Goal: Task Accomplishment & Management: Use online tool/utility

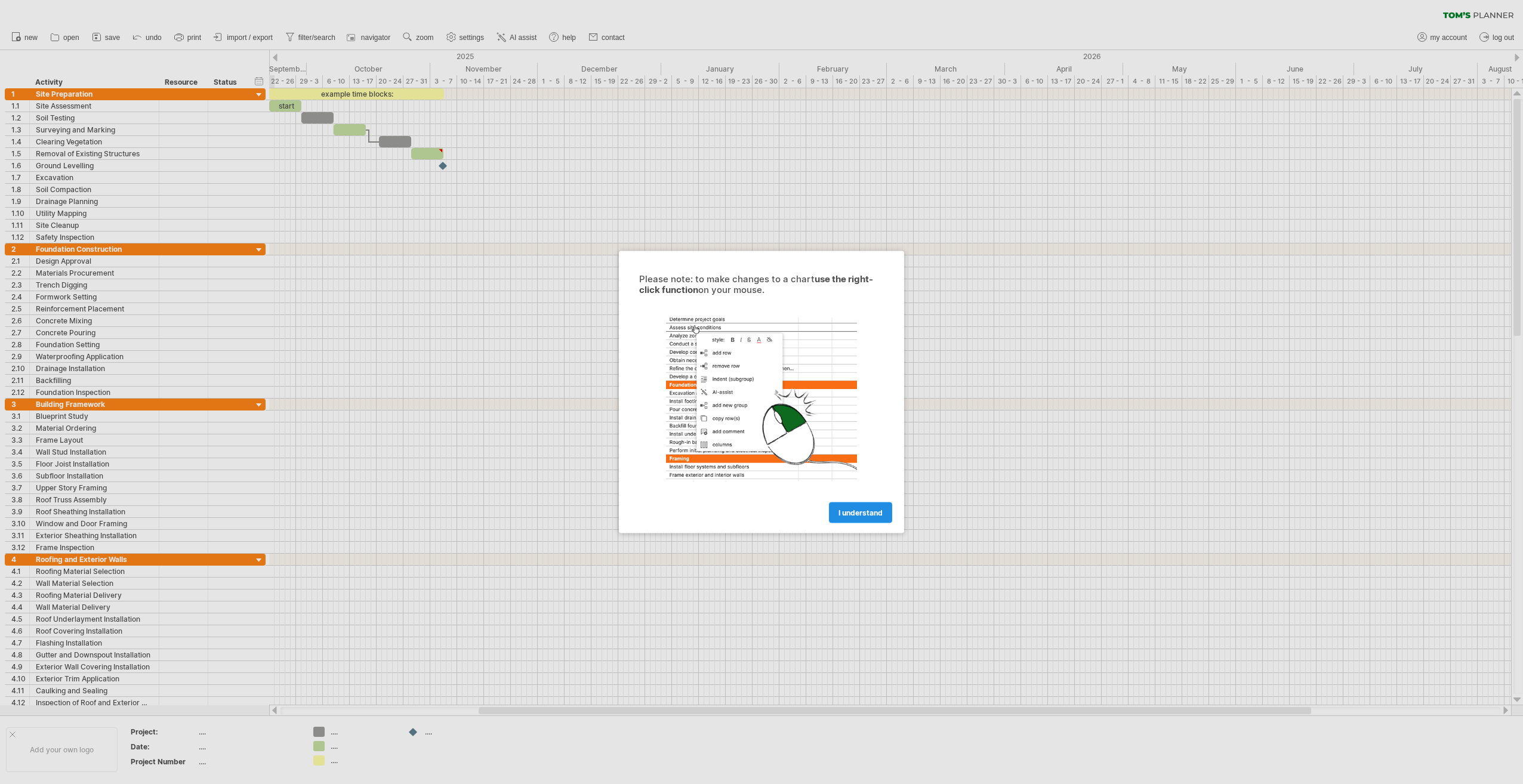
click at [873, 504] on link "I understand" at bounding box center [861, 513] width 63 height 21
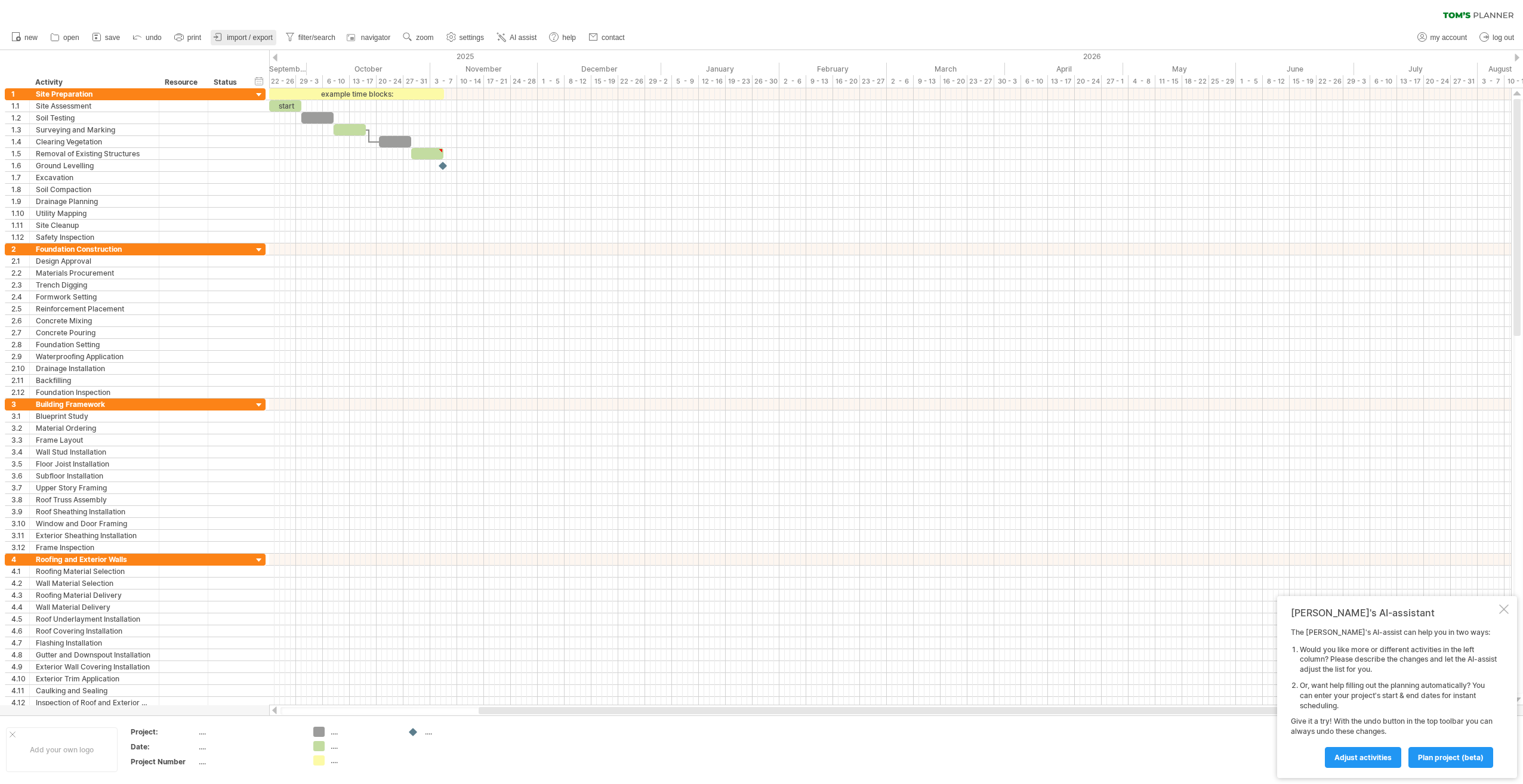
click at [242, 36] on span "import / export" at bounding box center [249, 37] width 46 height 8
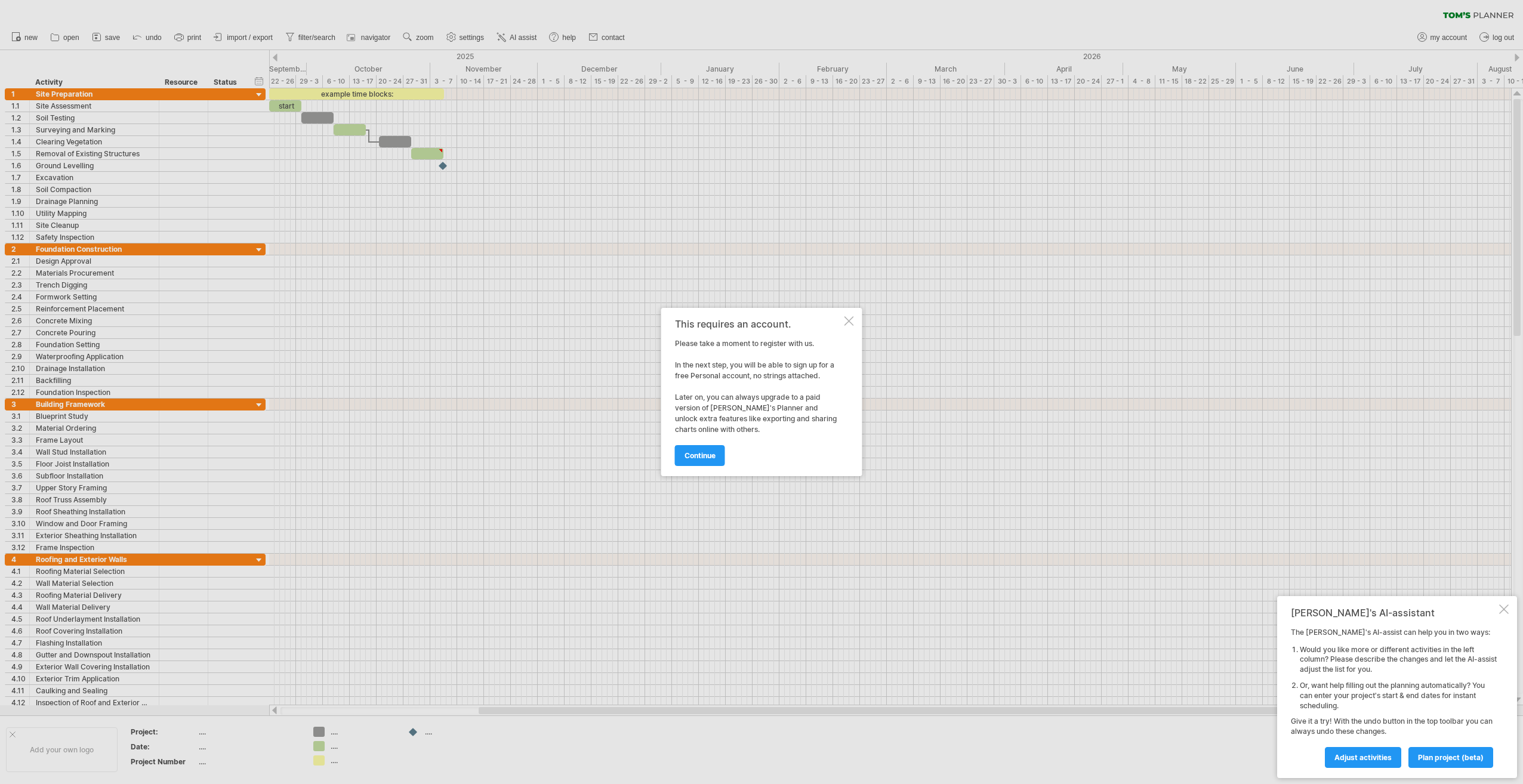
click at [851, 320] on div at bounding box center [849, 321] width 10 height 10
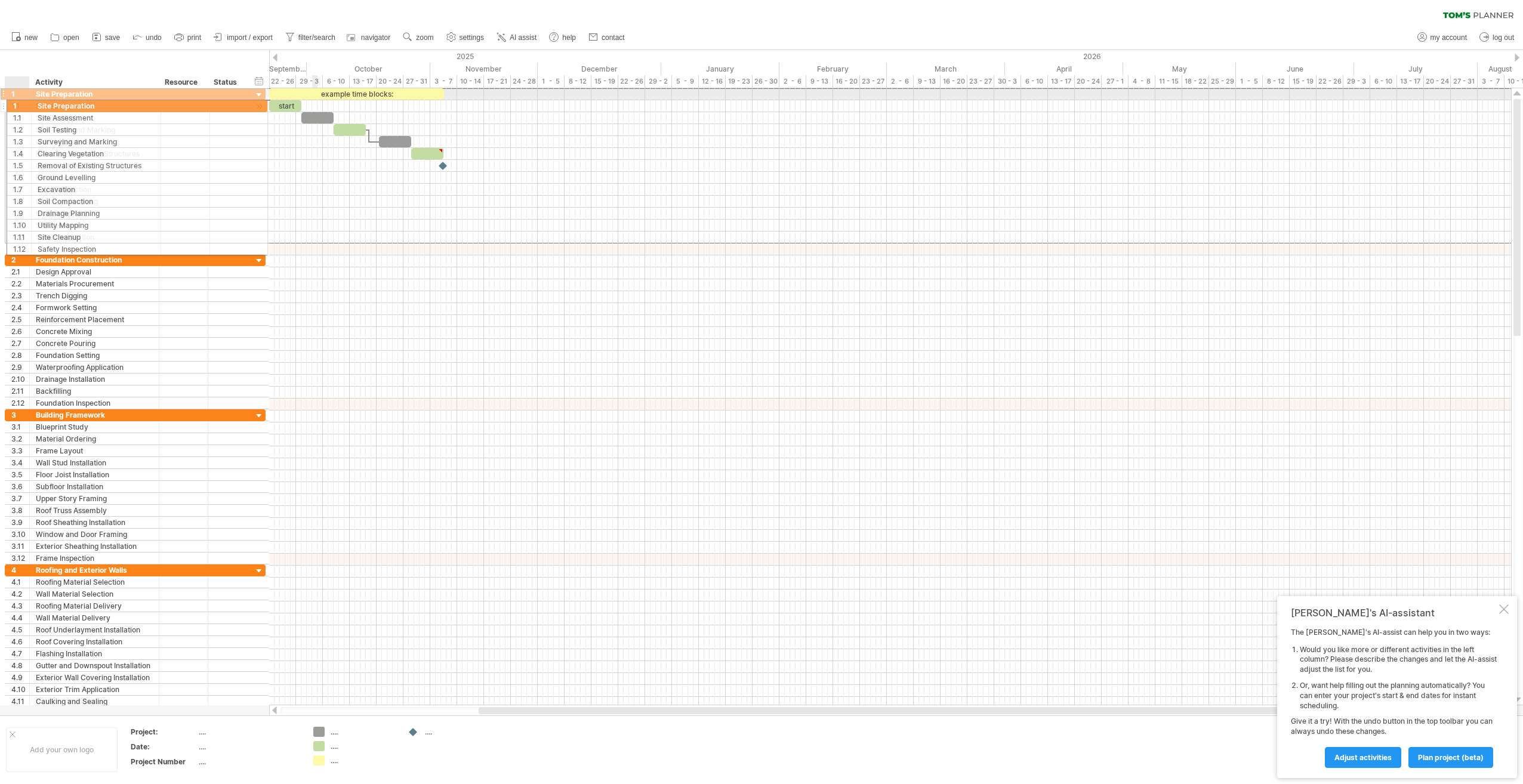
drag, startPoint x: 10, startPoint y: 92, endPoint x: 13, endPoint y: 103, distance: 11.4
click at [13, 103] on div "**********" at bounding box center [135, 165] width 261 height 156
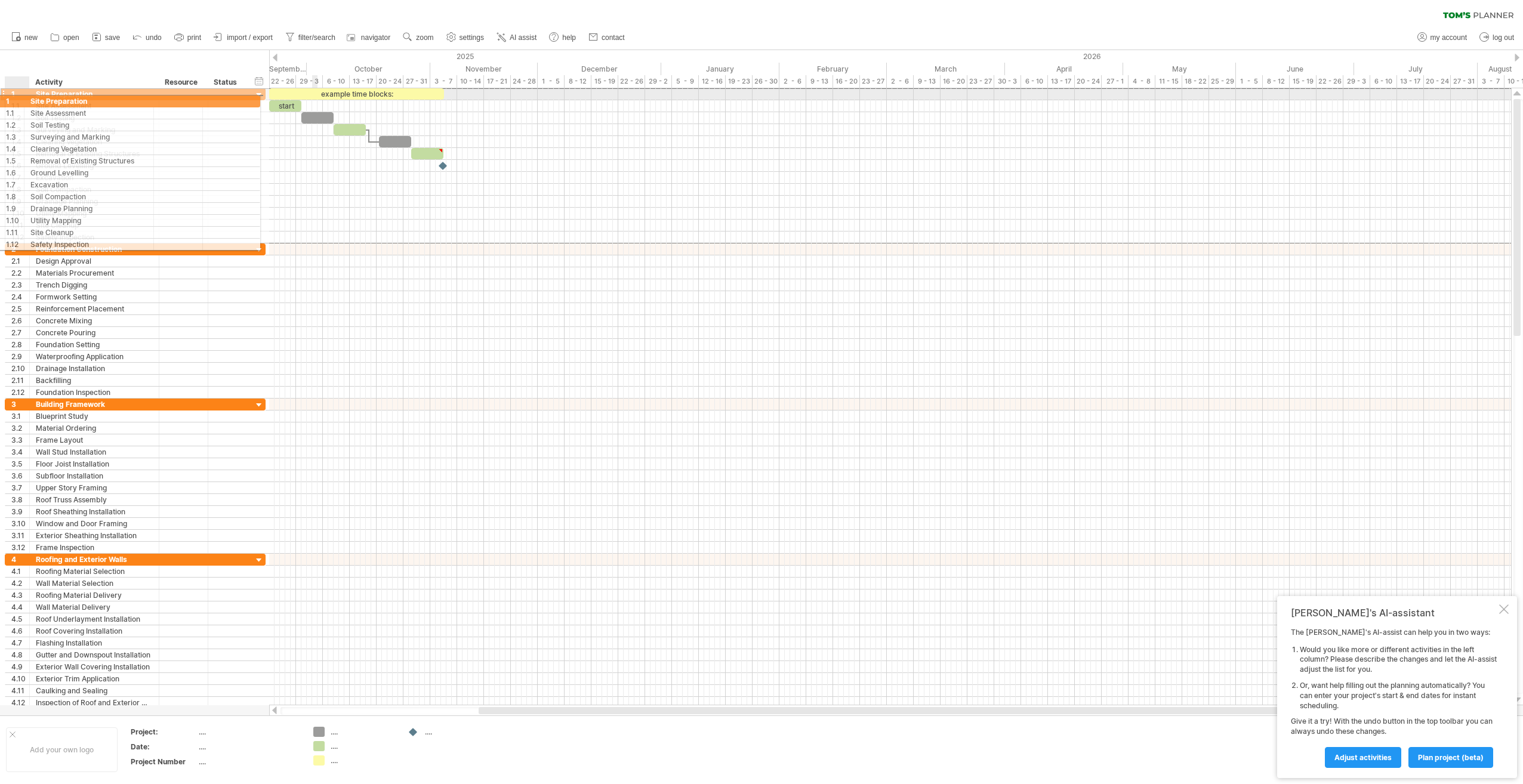
drag, startPoint x: 19, startPoint y: 93, endPoint x: 9, endPoint y: 99, distance: 11.7
click at [9, 99] on div "1" at bounding box center [17, 94] width 25 height 12
click at [10, 95] on div "1" at bounding box center [17, 94] width 25 height 12
drag, startPoint x: 9, startPoint y: 94, endPoint x: 1, endPoint y: 91, distance: 8.5
click at [5, 91] on div "**********" at bounding box center [135, 94] width 261 height 12
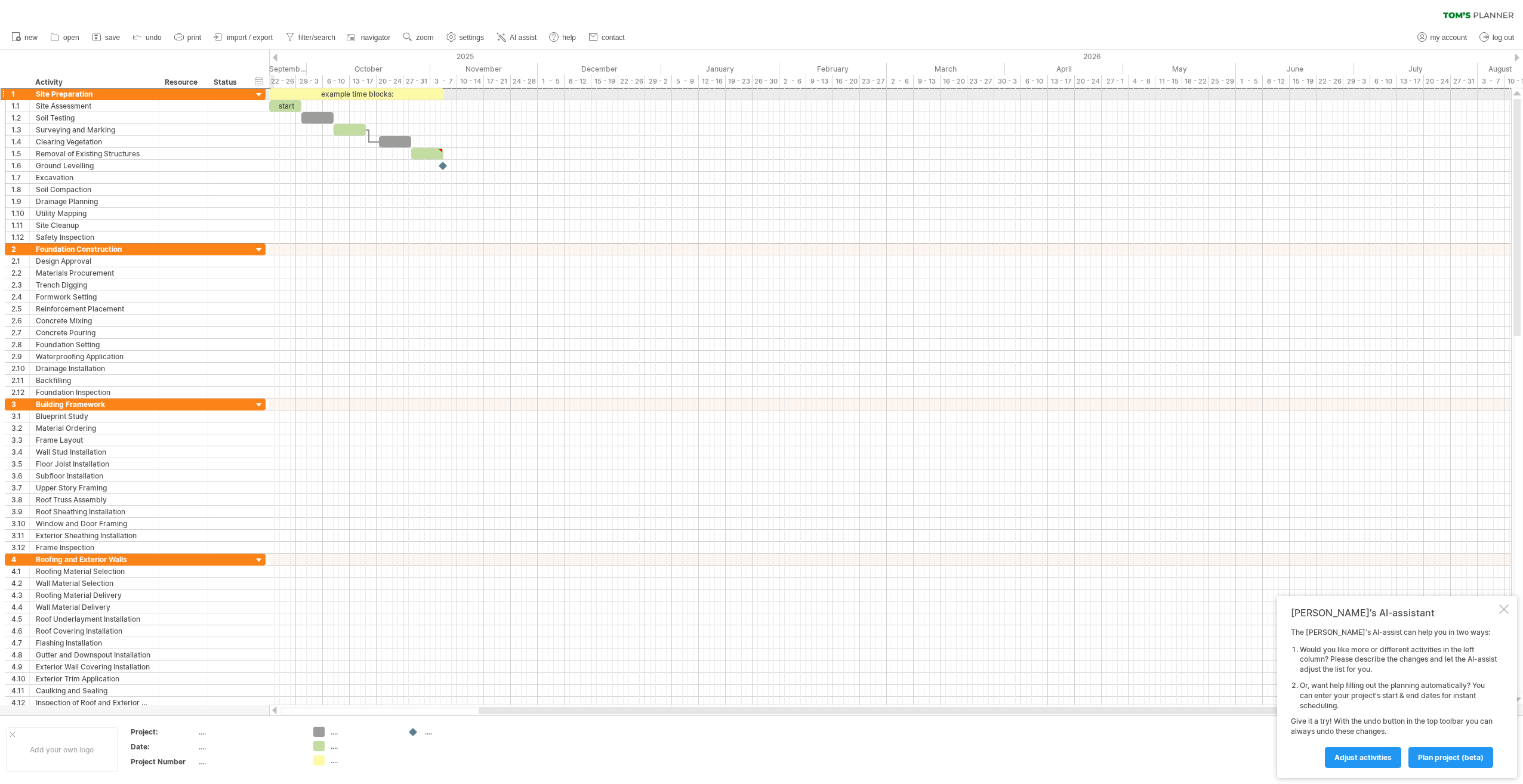
drag, startPoint x: 17, startPoint y: 94, endPoint x: 3, endPoint y: 95, distance: 14.0
click at [5, 95] on div "**********" at bounding box center [135, 94] width 261 height 12
drag, startPoint x: 15, startPoint y: 92, endPoint x: 1, endPoint y: 92, distance: 14.0
click at [5, 92] on div "**********" at bounding box center [135, 94] width 261 height 12
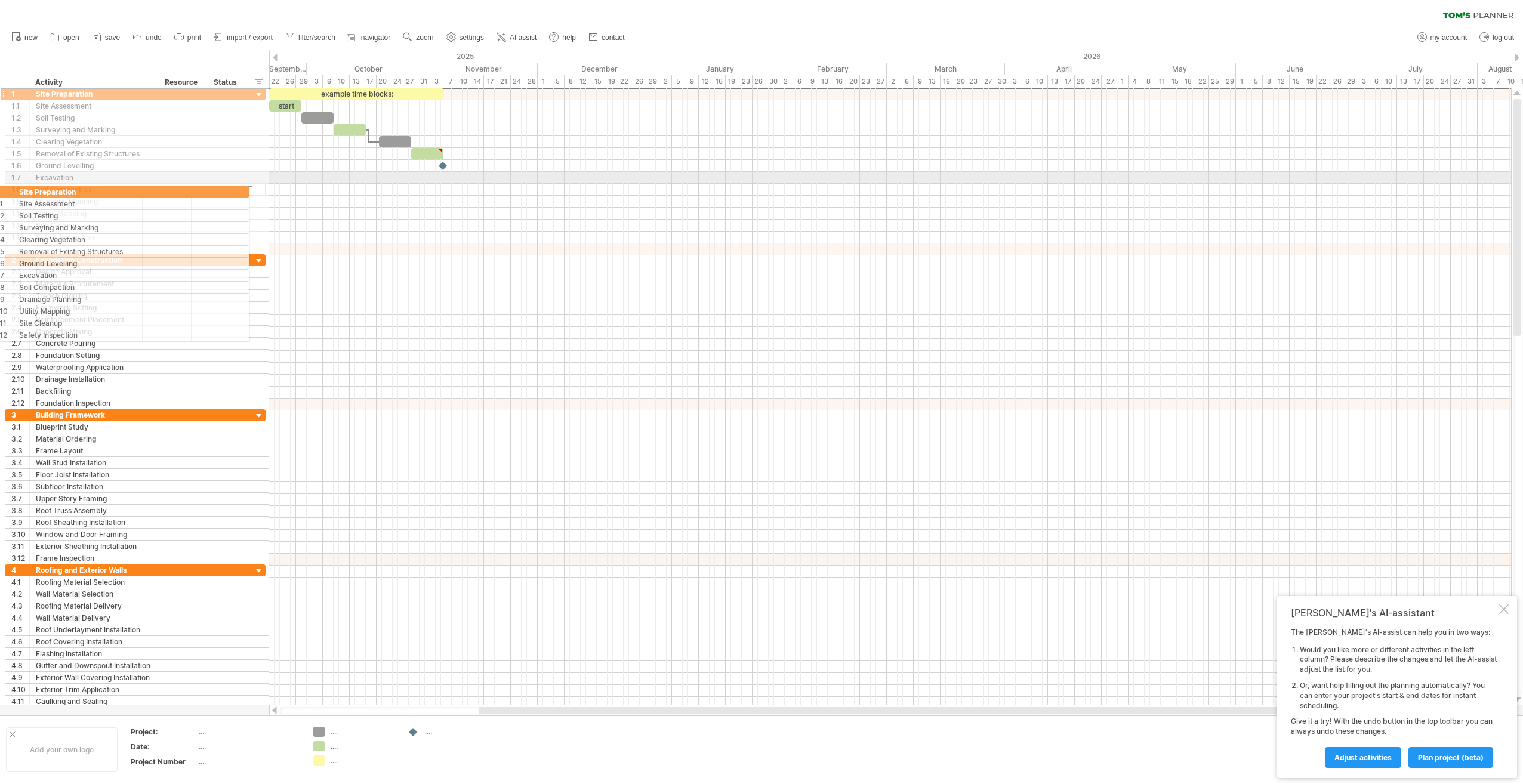
drag, startPoint x: 20, startPoint y: 92, endPoint x: -1339, endPoint y: 306, distance: 1375.7
click at [0, 306] on html "progress(100%) Trying to reach [DOMAIN_NAME] Connected again... 0% clear filter…" at bounding box center [762, 393] width 1523 height 787
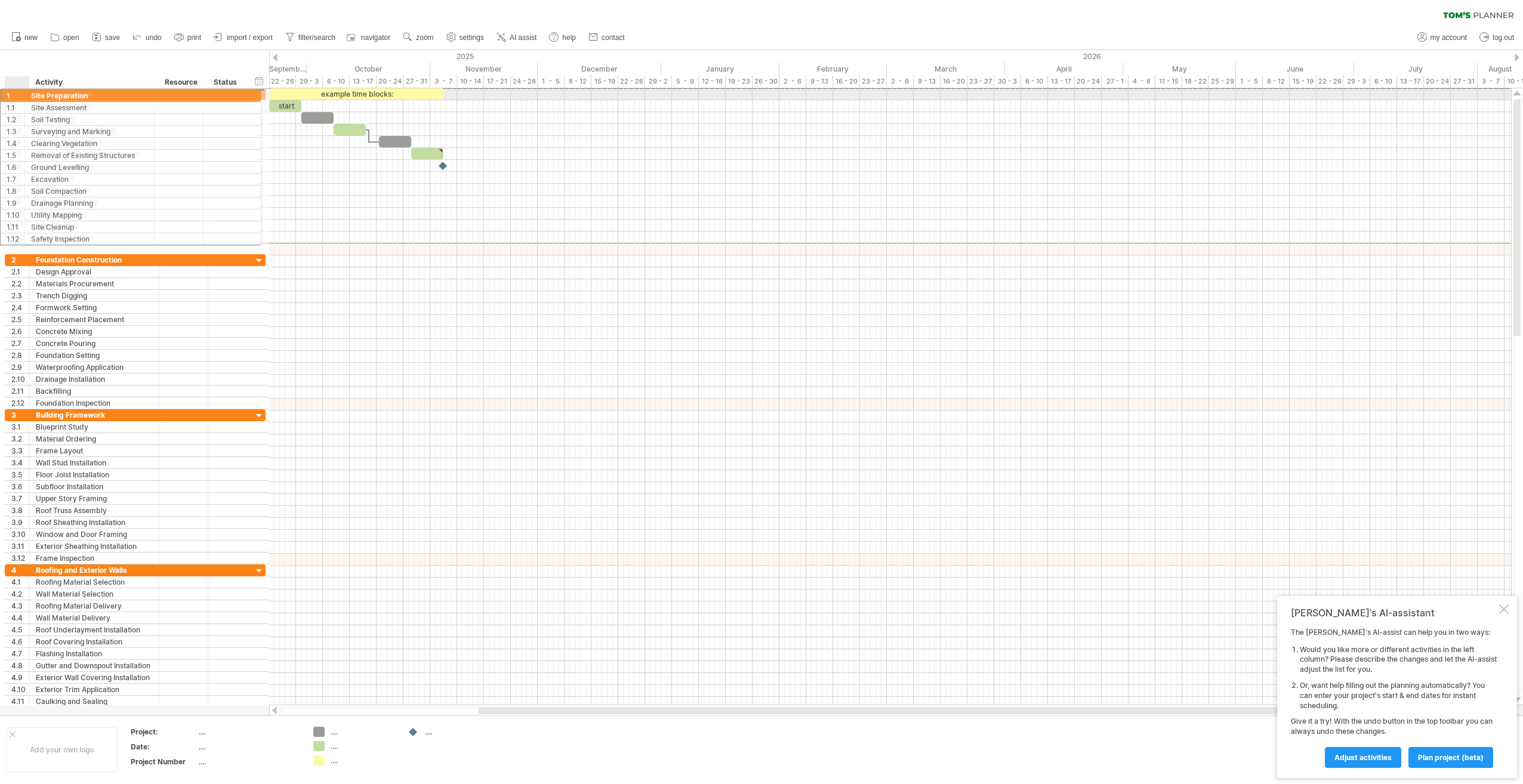
click at [12, 94] on div "1" at bounding box center [21, 94] width 18 height 12
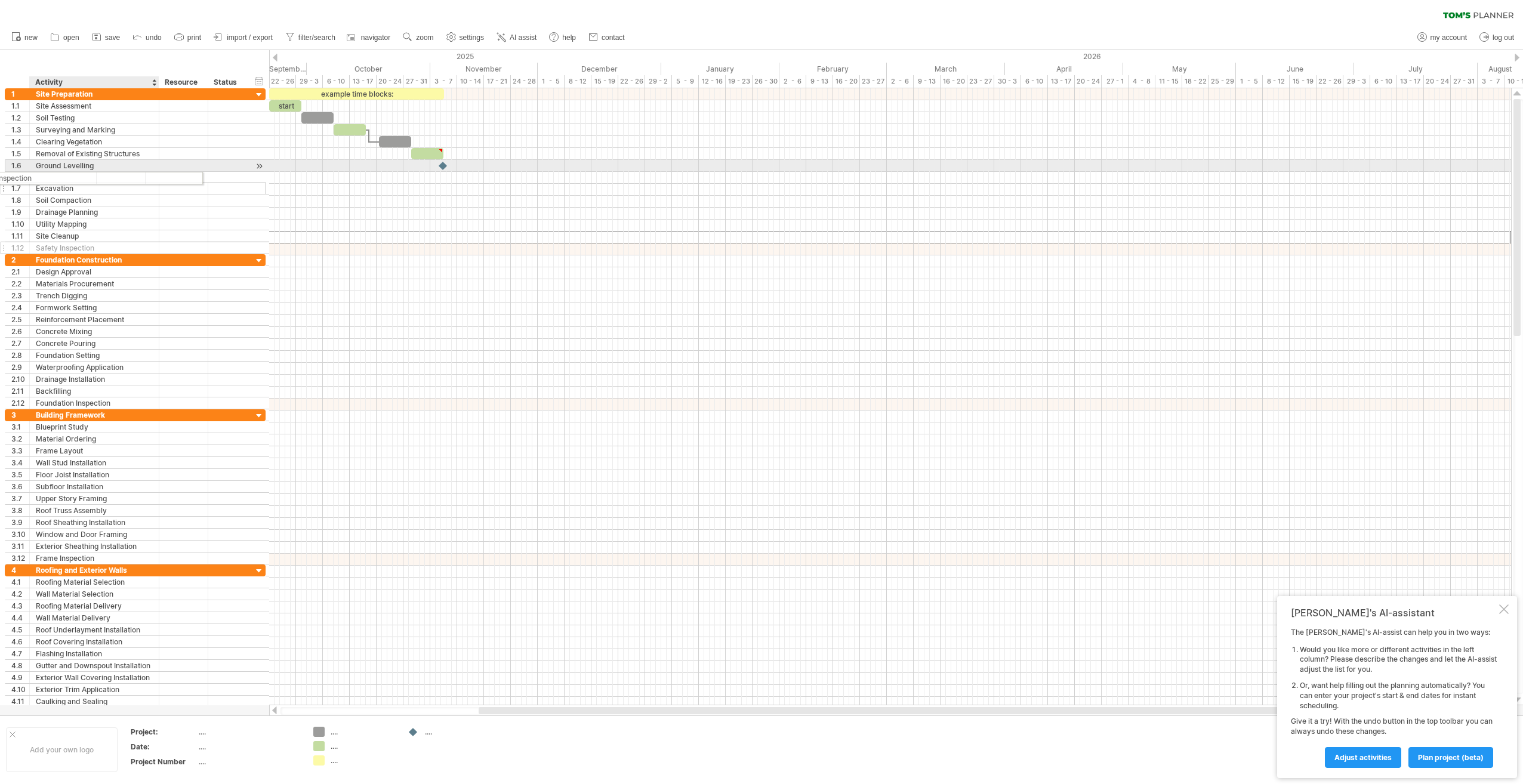
drag, startPoint x: 123, startPoint y: 236, endPoint x: 44, endPoint y: 176, distance: 99.2
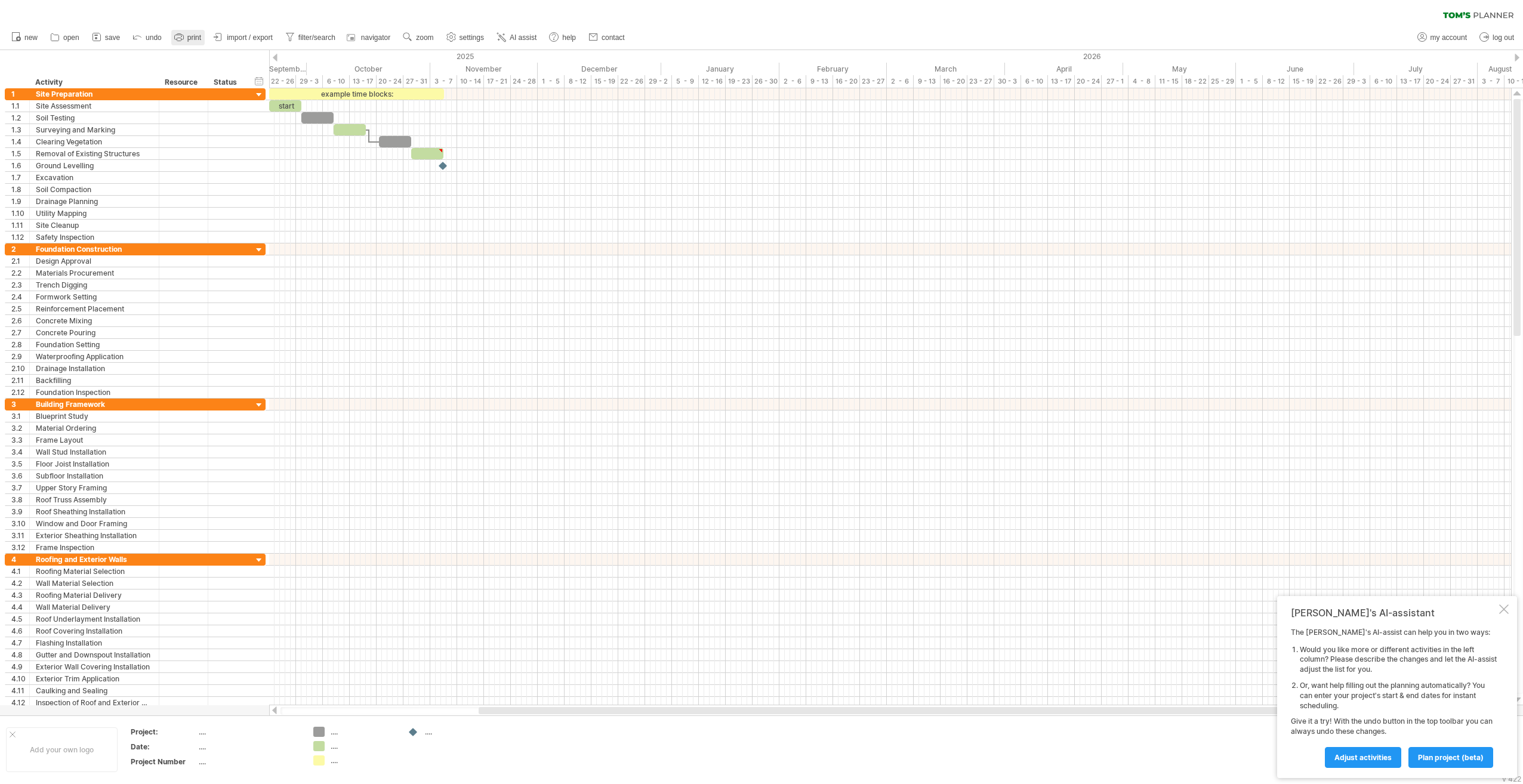
click at [194, 32] on link "print" at bounding box center [188, 37] width 34 height 15
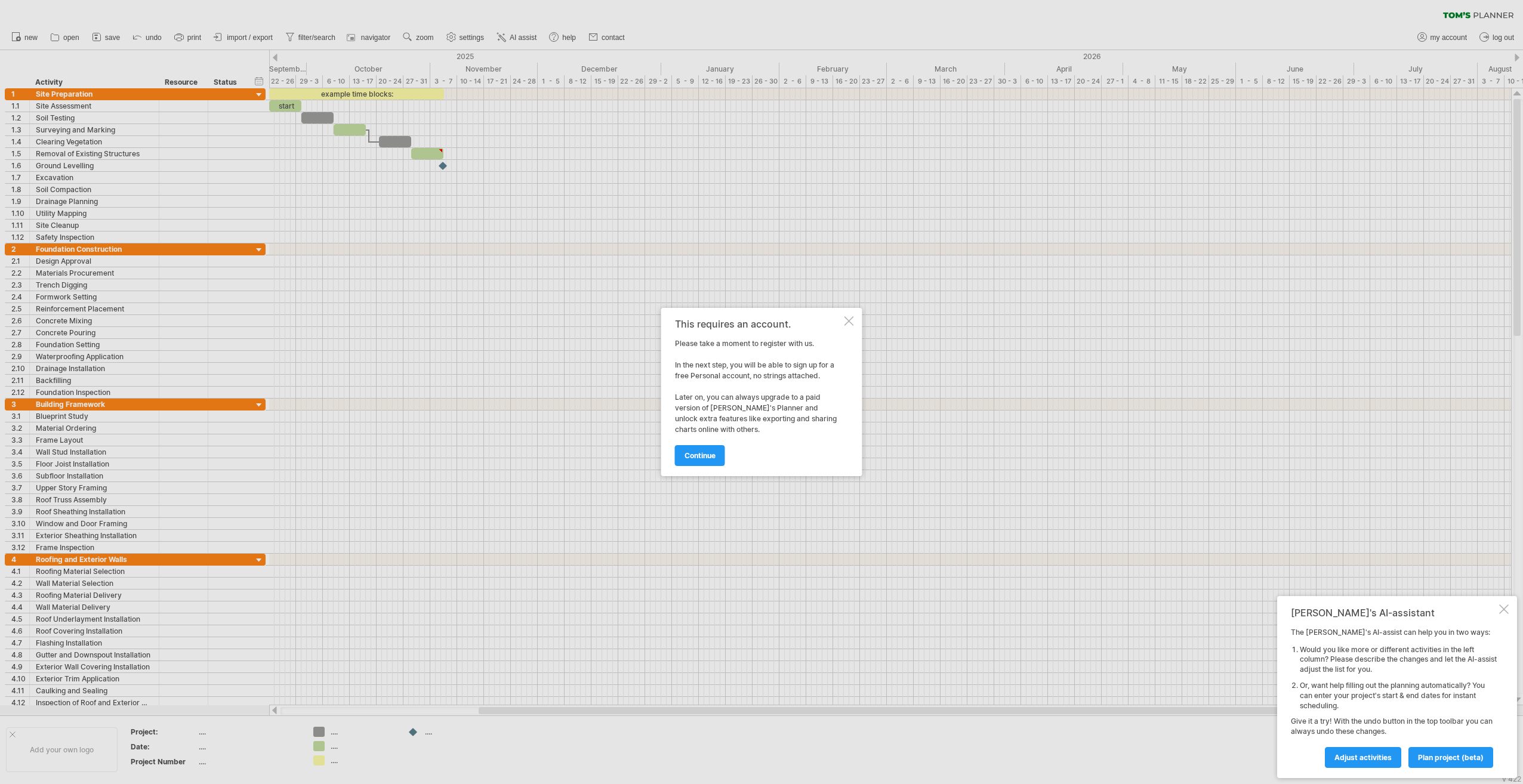
click at [849, 316] on div at bounding box center [849, 321] width 10 height 10
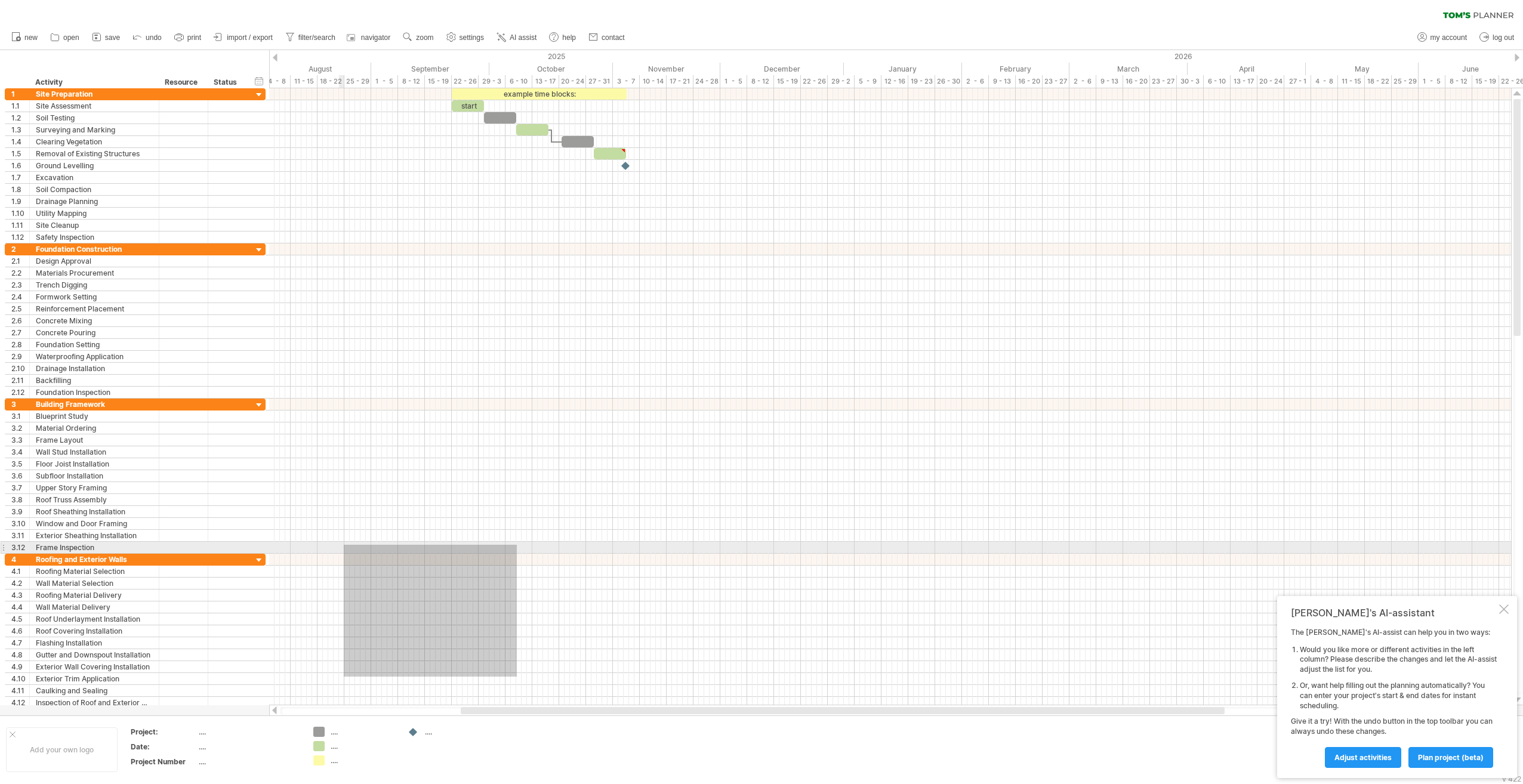
drag, startPoint x: 334, startPoint y: 677, endPoint x: 345, endPoint y: 545, distance: 132.5
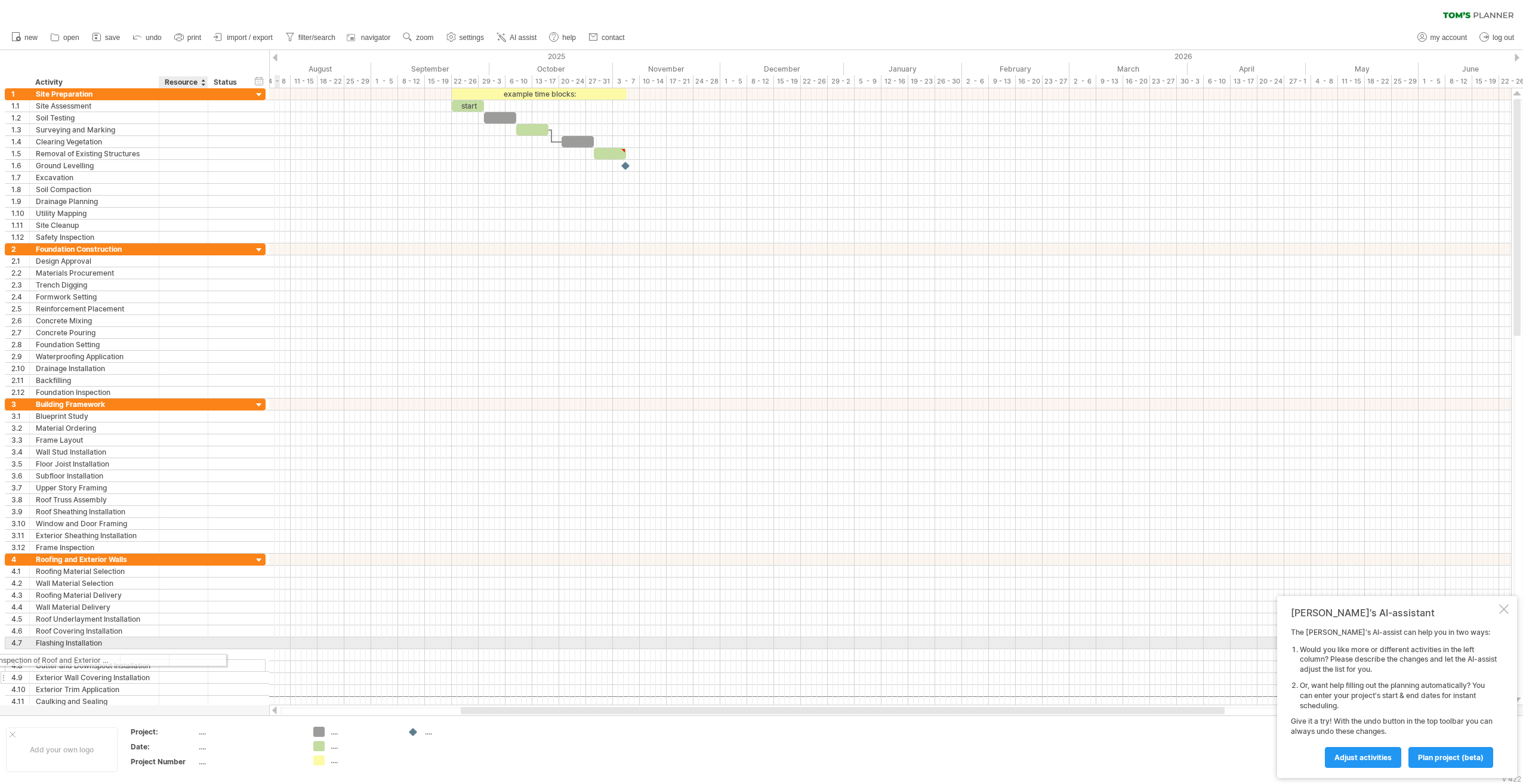
drag, startPoint x: 225, startPoint y: 694, endPoint x: 184, endPoint y: 667, distance: 49.1
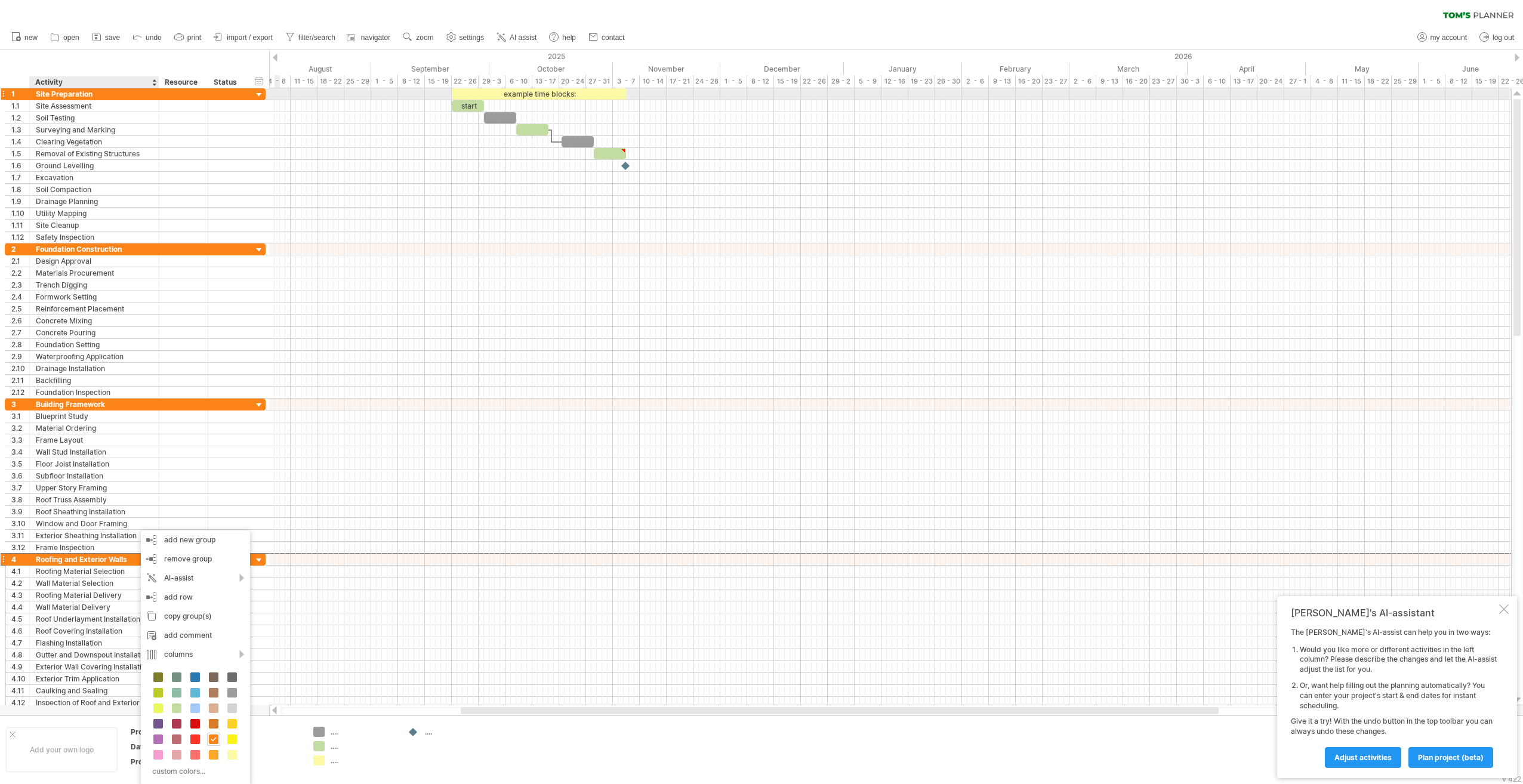
click at [123, 92] on div "Site Preparation" at bounding box center [94, 94] width 117 height 12
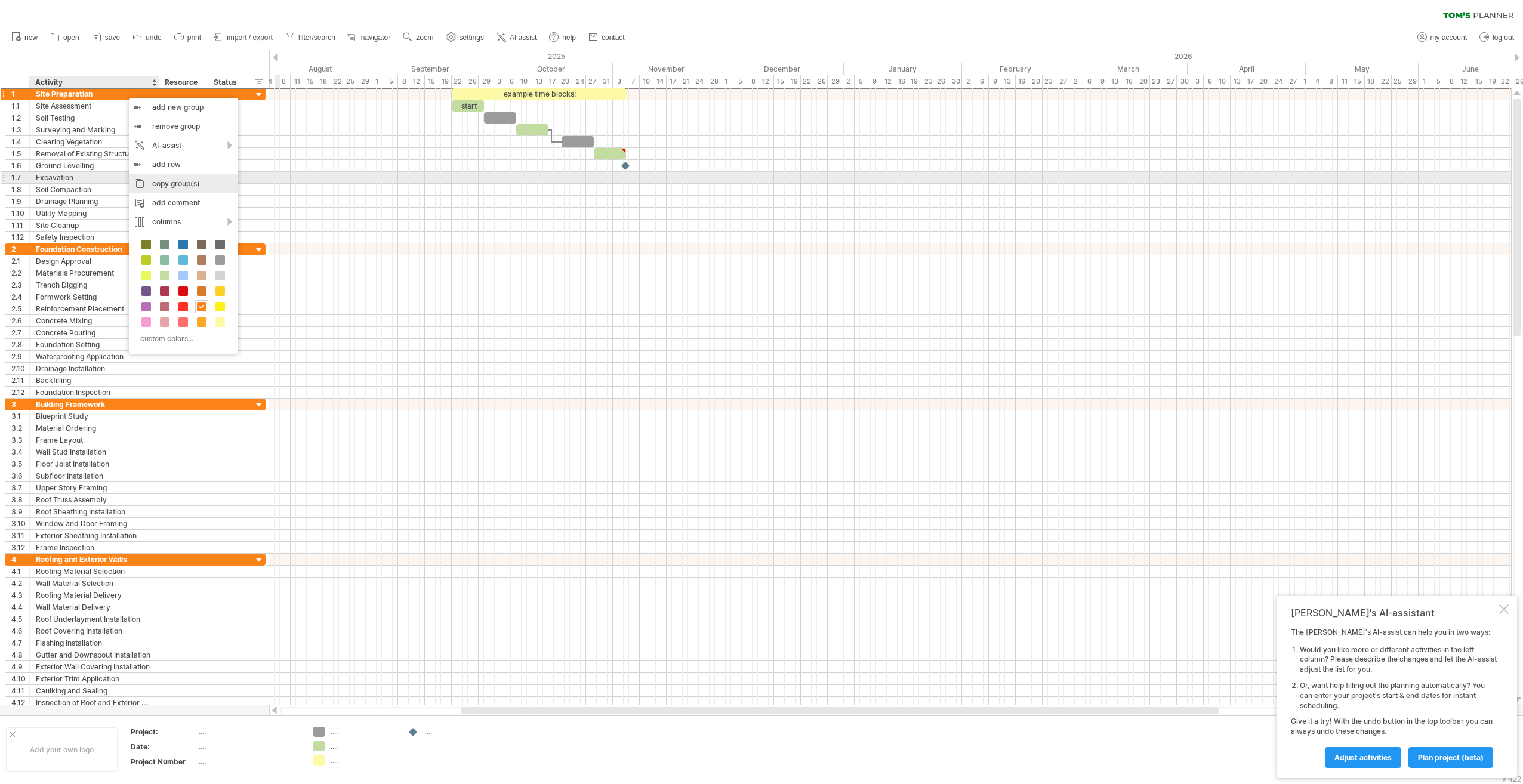
click at [168, 179] on div "copy group(s)" at bounding box center [183, 184] width 109 height 19
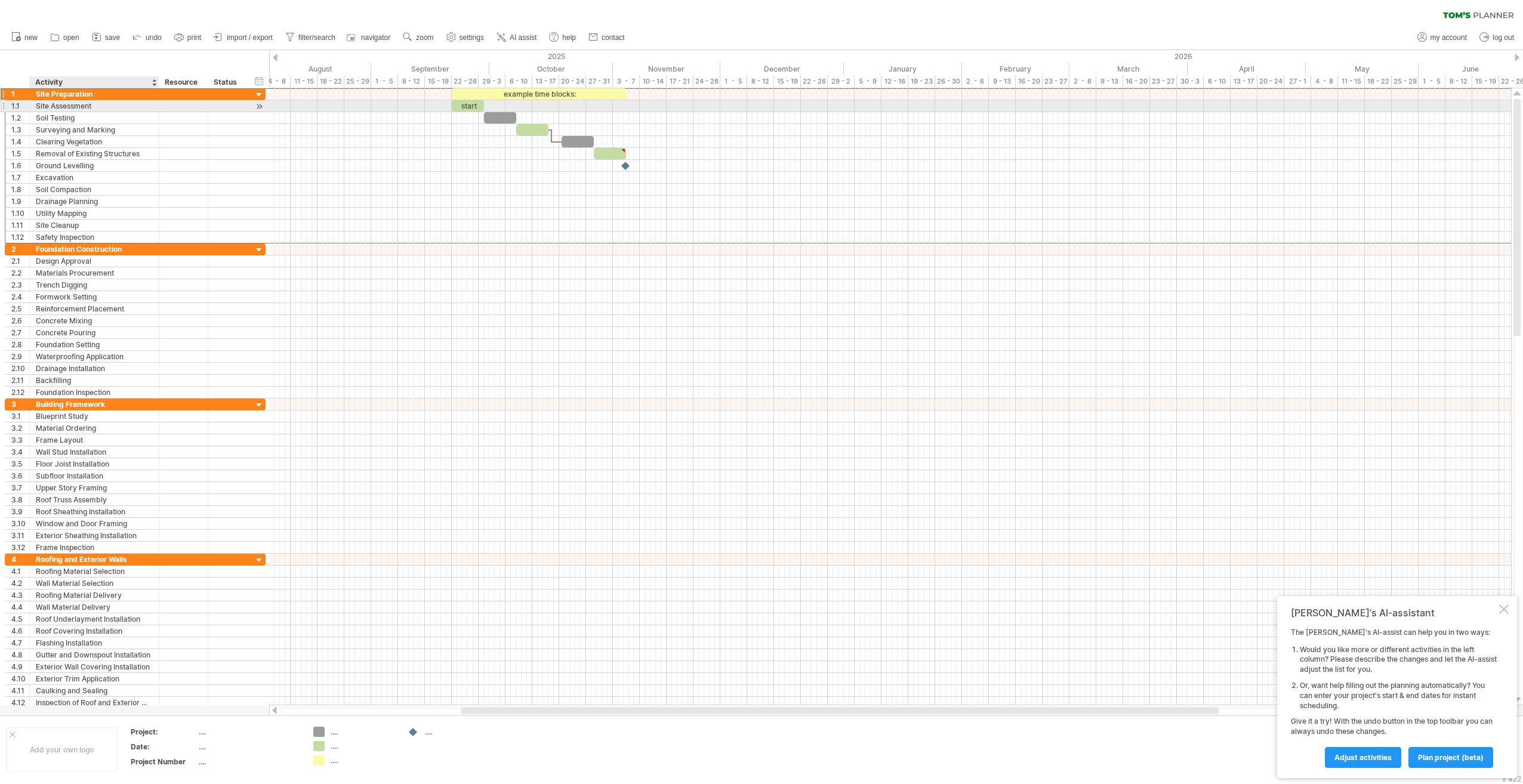
click at [93, 105] on div "Site Assessment" at bounding box center [94, 106] width 117 height 12
drag, startPoint x: 93, startPoint y: 105, endPoint x: 35, endPoint y: 99, distance: 58.3
click at [35, 99] on div "**********" at bounding box center [135, 105] width 261 height 12
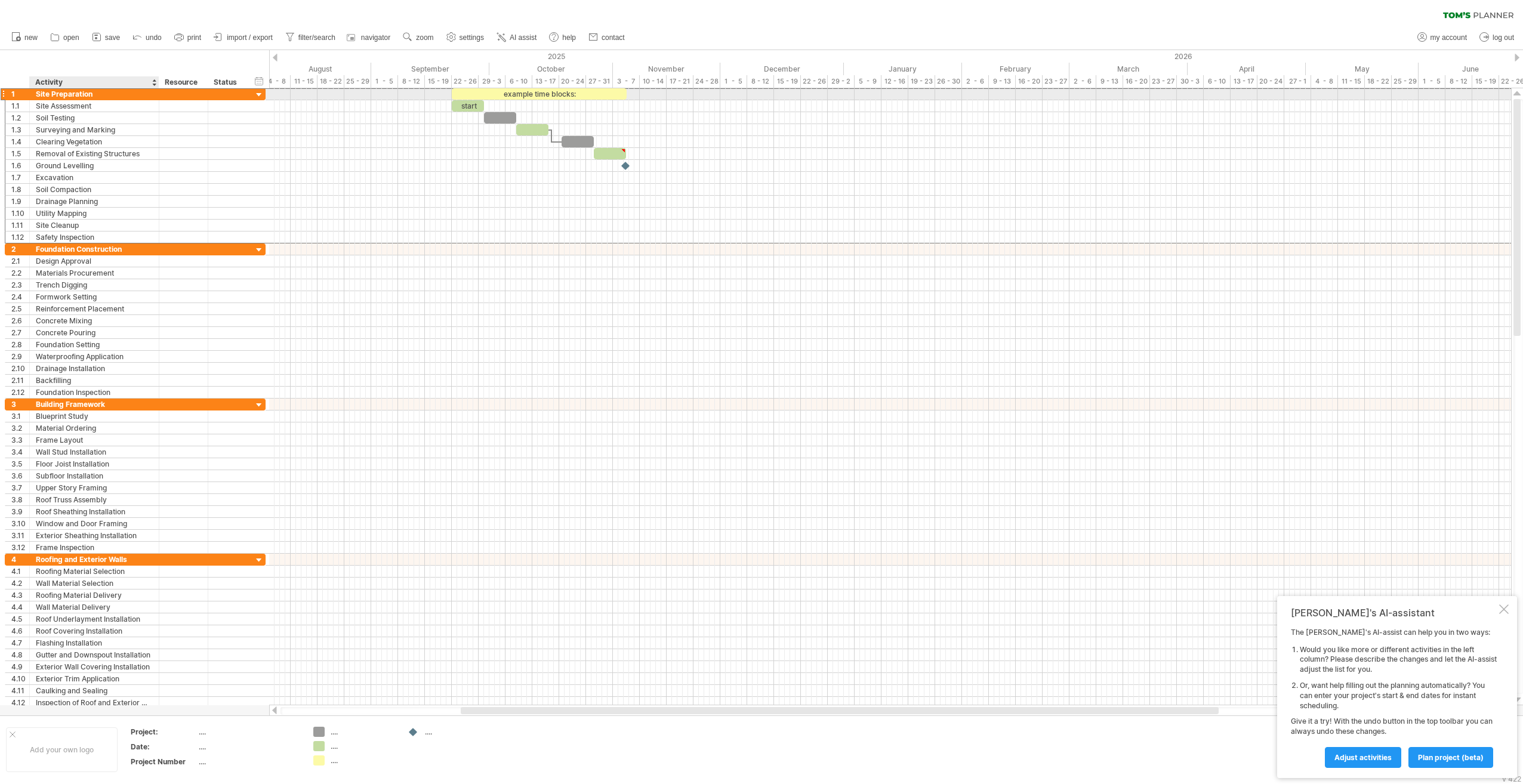
click at [94, 91] on div "Site Preparation" at bounding box center [94, 94] width 117 height 12
drag, startPoint x: 95, startPoint y: 94, endPoint x: 34, endPoint y: 98, distance: 61.1
click at [34, 98] on div "**********" at bounding box center [94, 94] width 130 height 12
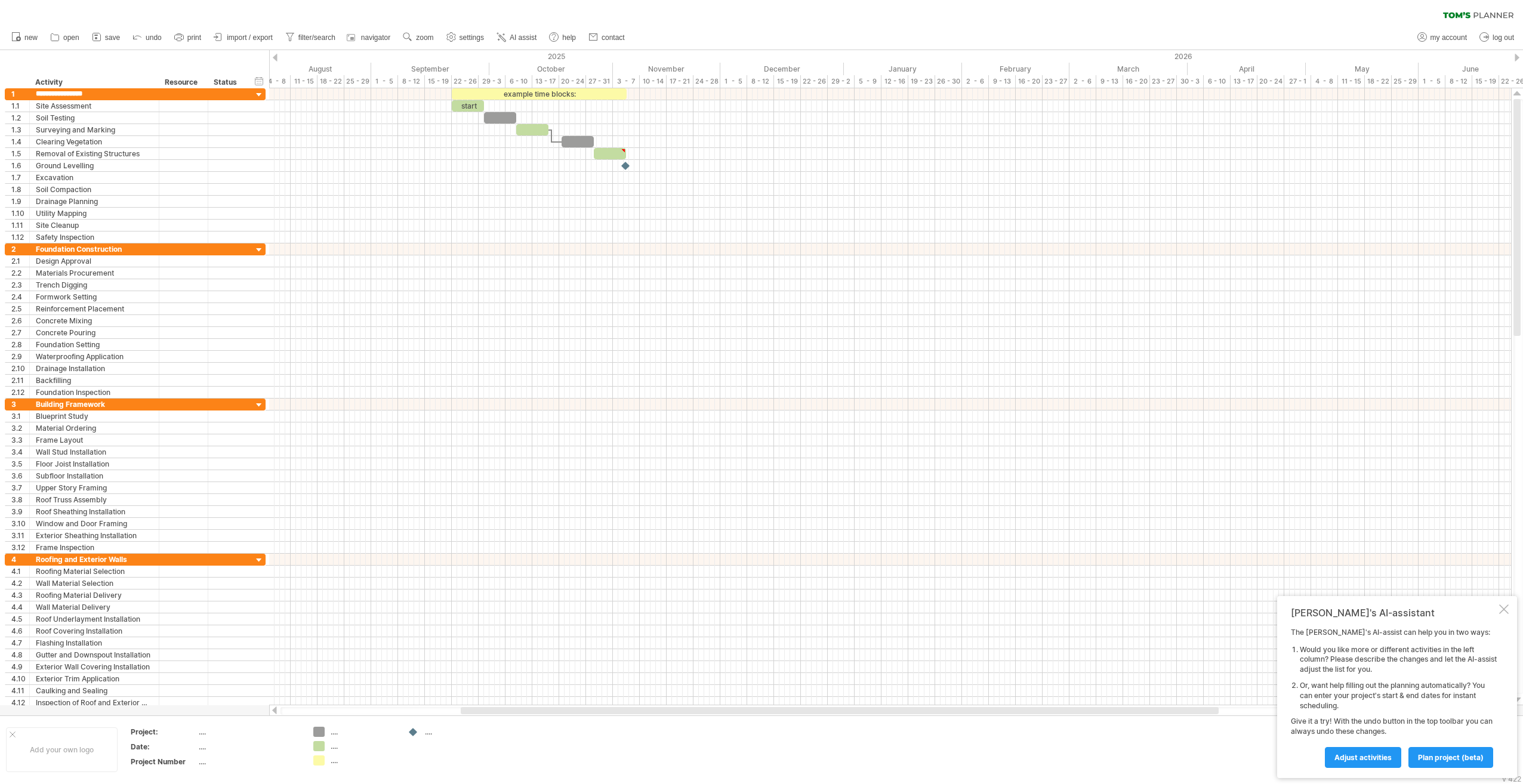
click at [681, 10] on div "clear filter reapply filter" at bounding box center [762, 12] width 1523 height 25
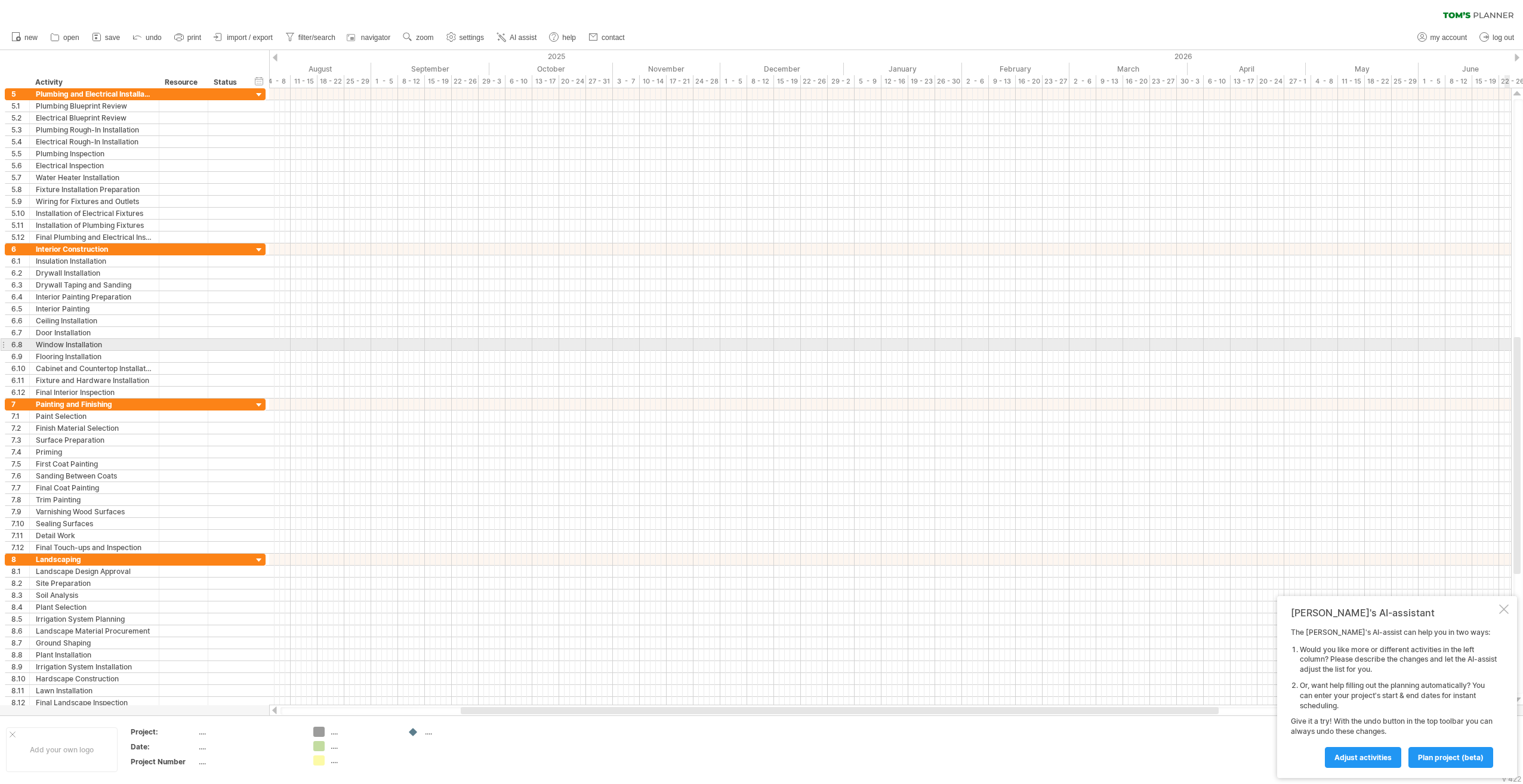
drag, startPoint x: 1518, startPoint y: 343, endPoint x: 1517, endPoint y: 352, distance: 9.1
click at [1517, 352] on div at bounding box center [1517, 456] width 7 height 237
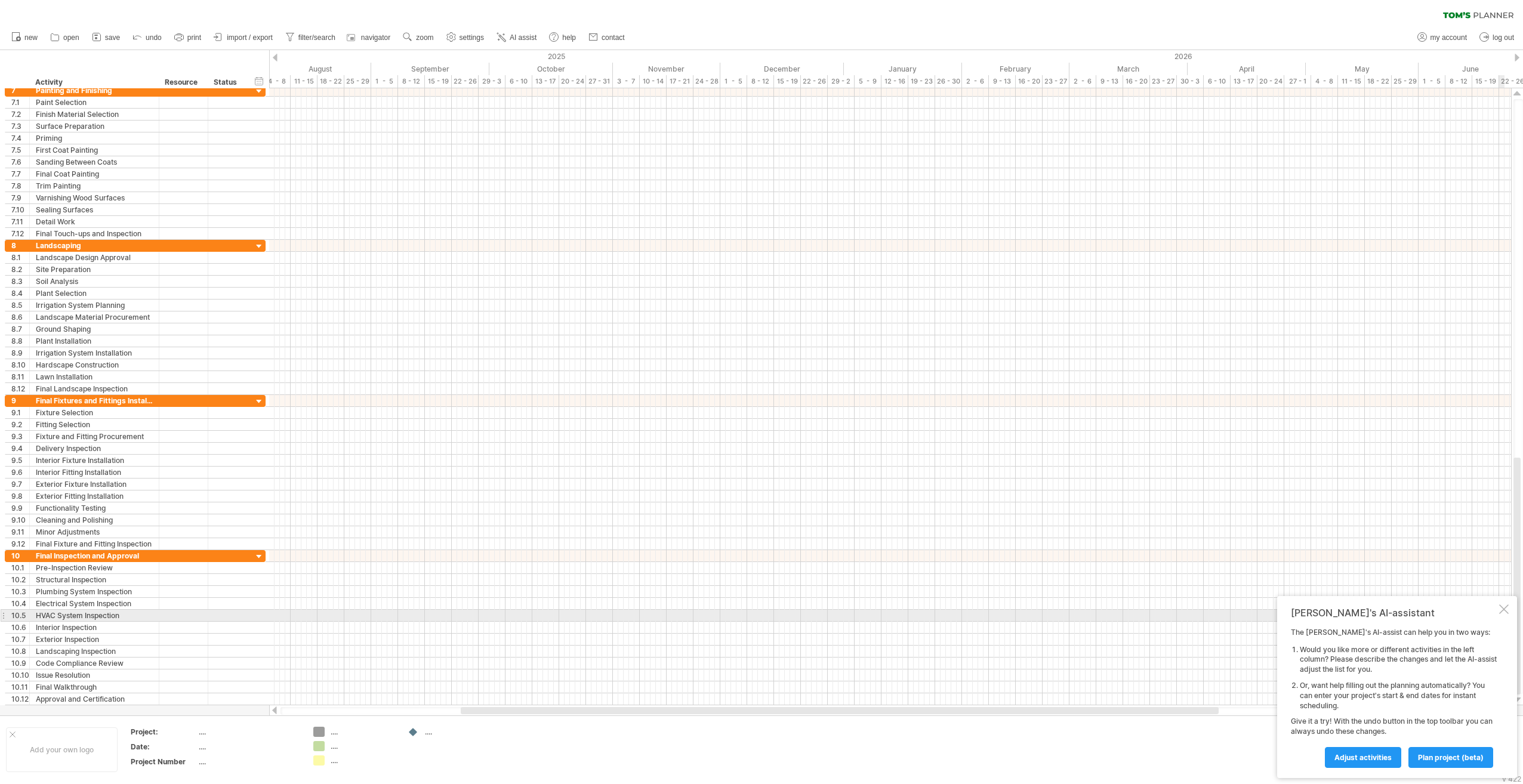
click at [1506, 611] on div at bounding box center [1504, 609] width 10 height 10
